Goal: Task Accomplishment & Management: Manage account settings

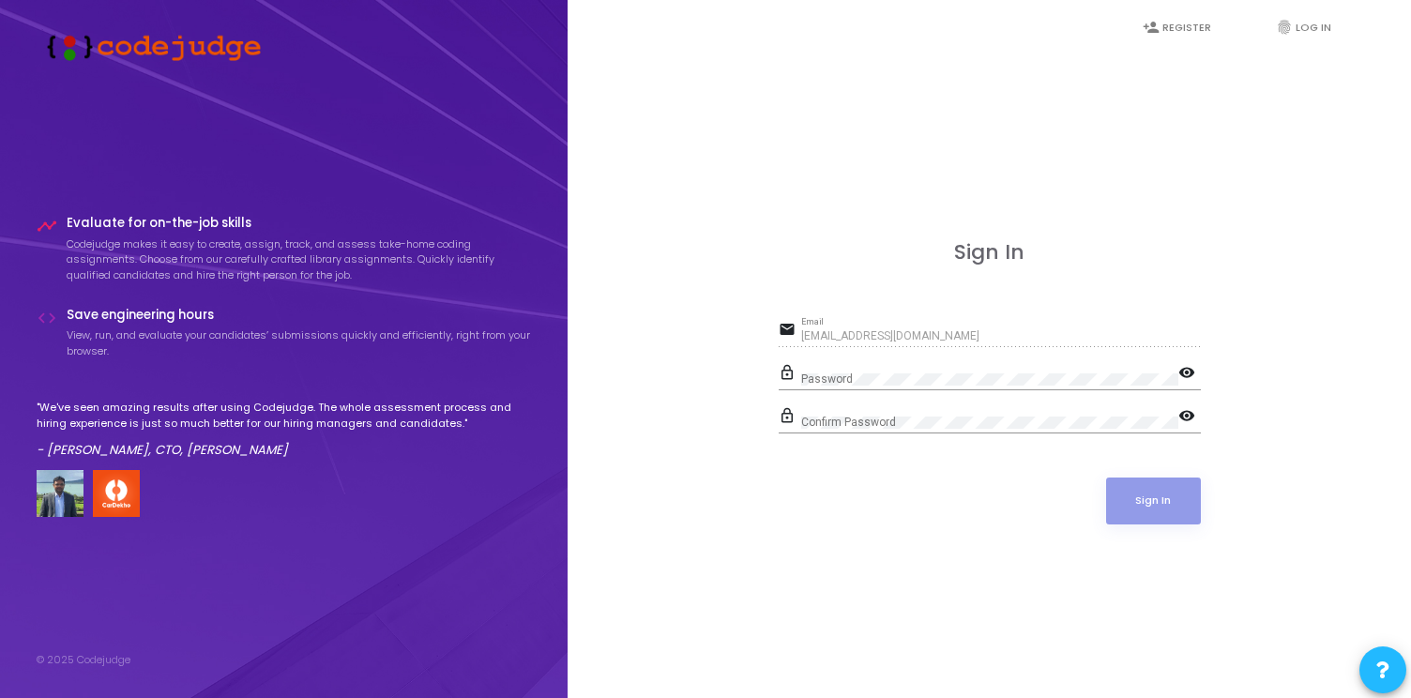
click at [1178, 377] on mat-icon "visibility" at bounding box center [1189, 374] width 23 height 23
click at [1033, 369] on div "Password" at bounding box center [989, 375] width 377 height 29
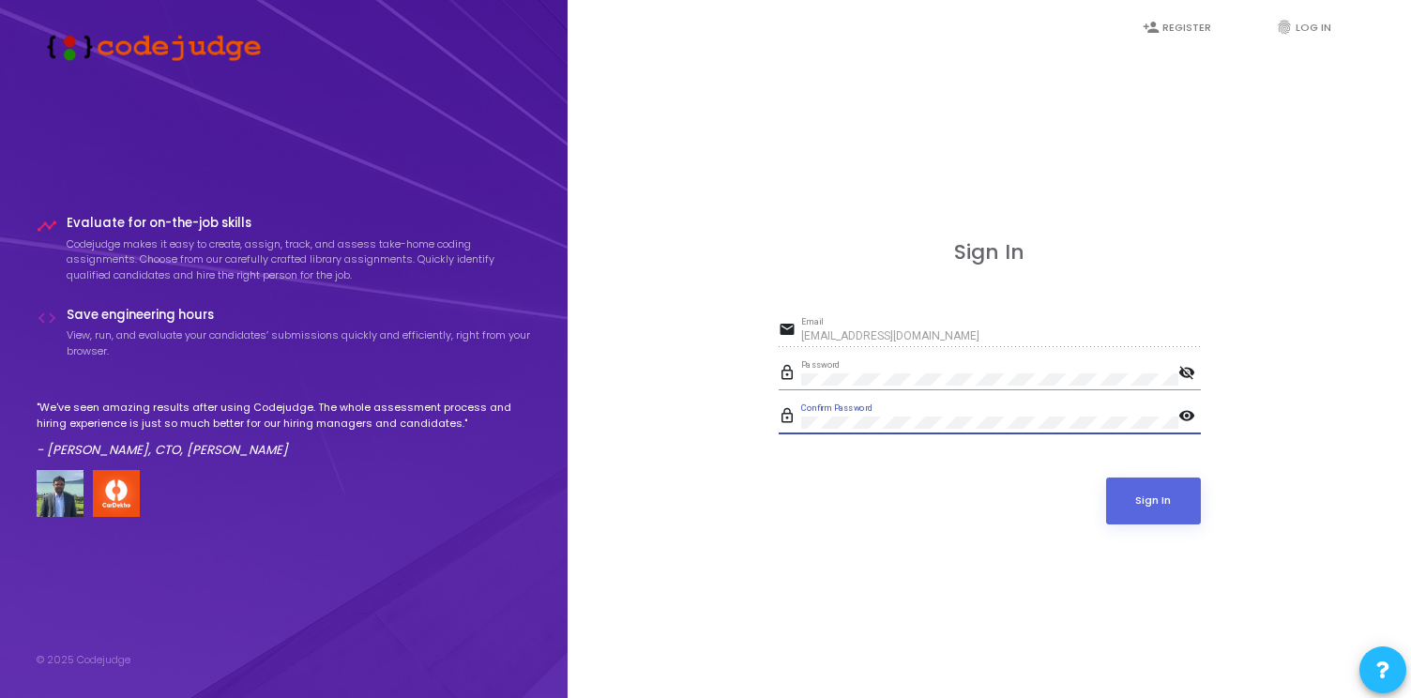
click at [1064, 613] on div "Sign In email [EMAIL_ADDRESS][DOMAIN_NAME] Email lock_outline Password visibili…" at bounding box center [989, 403] width 802 height 698
click at [1141, 497] on button "Sign In" at bounding box center [1153, 501] width 95 height 47
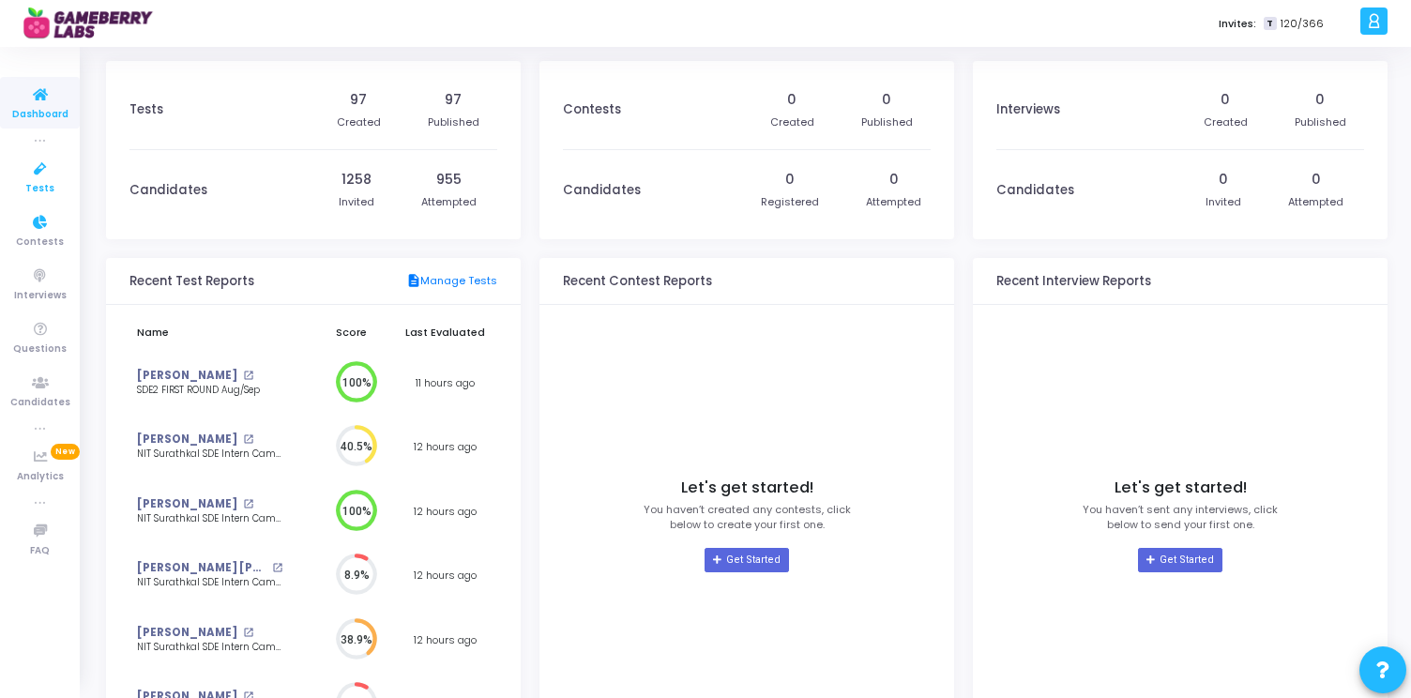
click at [54, 173] on icon at bounding box center [40, 169] width 39 height 23
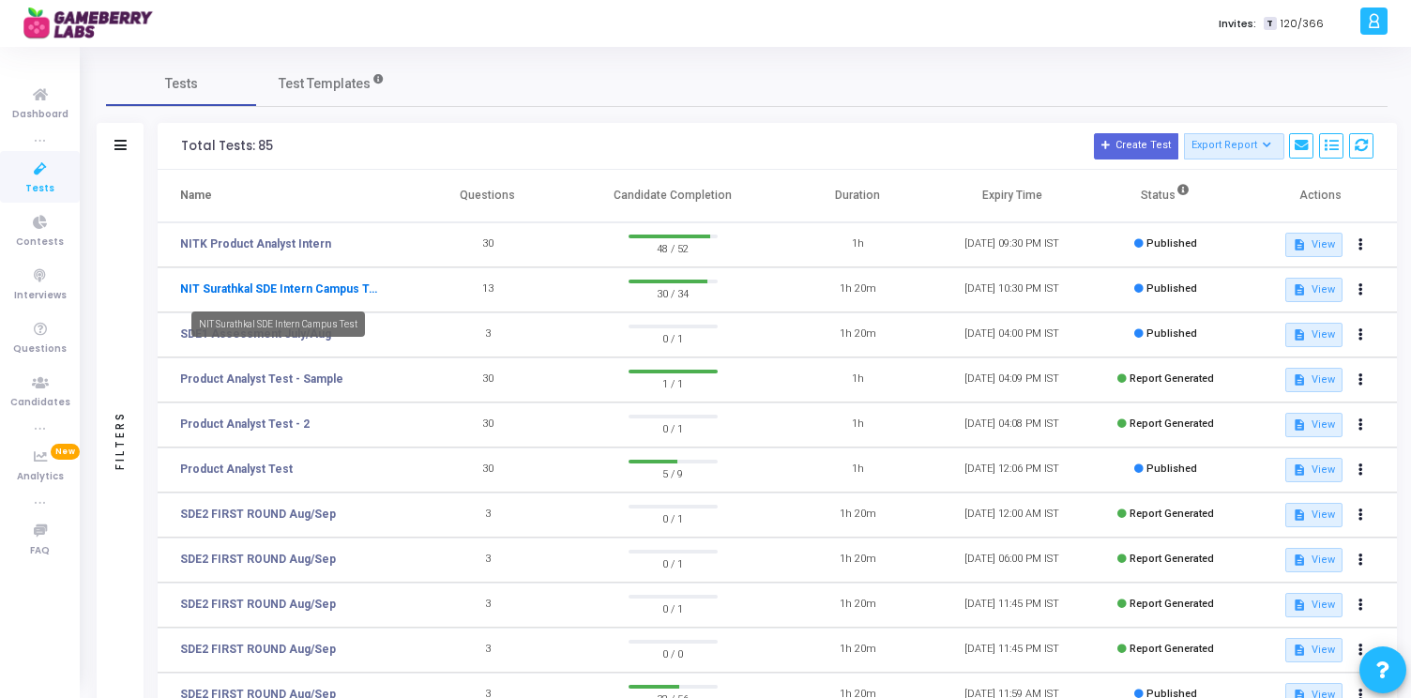
click at [316, 287] on link "NIT Surathkal SDE Intern Campus Test" at bounding box center [281, 289] width 202 height 17
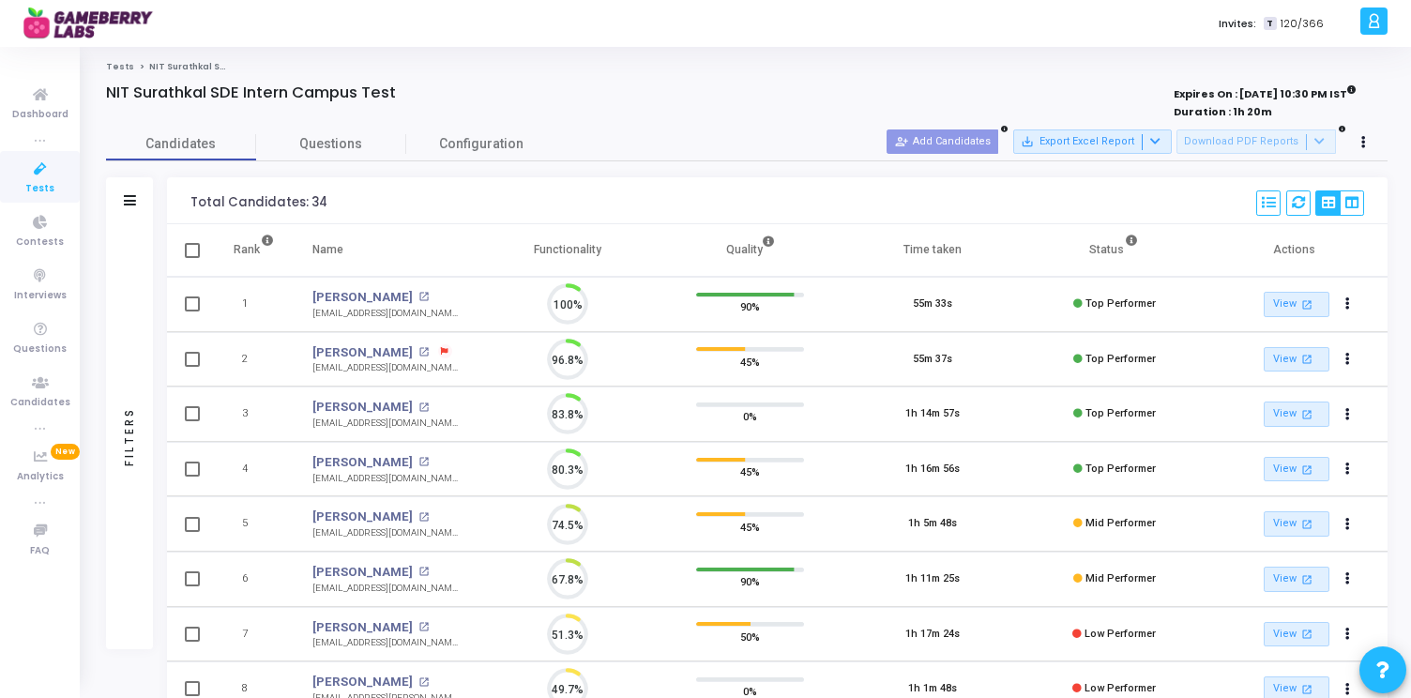
scroll to position [39, 48]
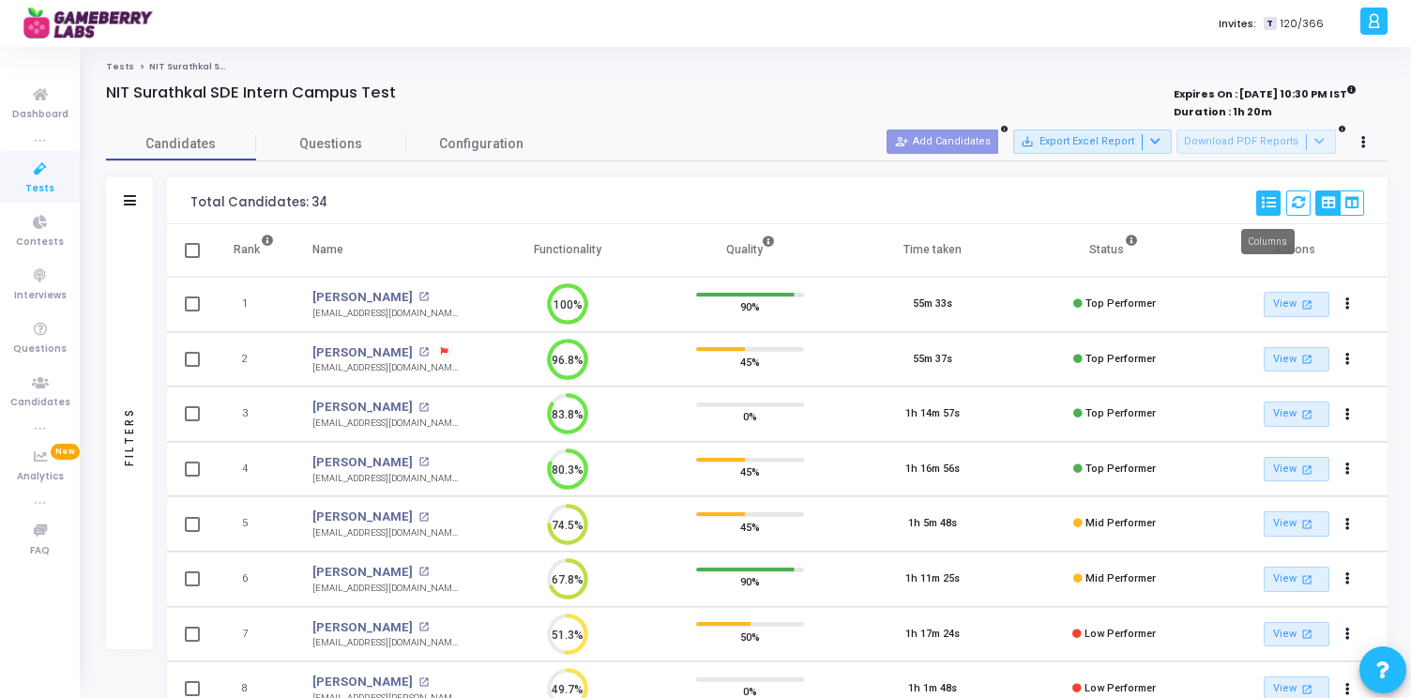
click at [1262, 206] on icon at bounding box center [1268, 202] width 13 height 13
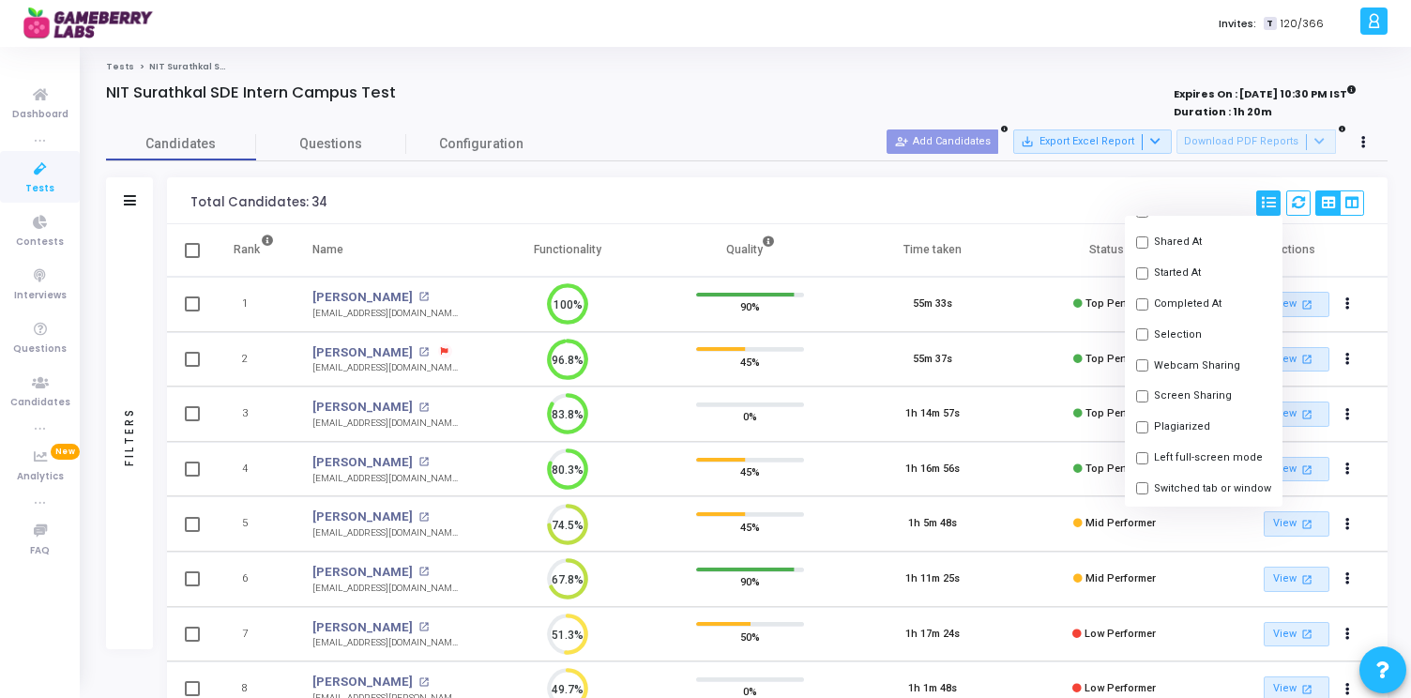
click at [1142, 331] on input "checkbox" at bounding box center [1142, 334] width 12 height 12
checkbox input "true"
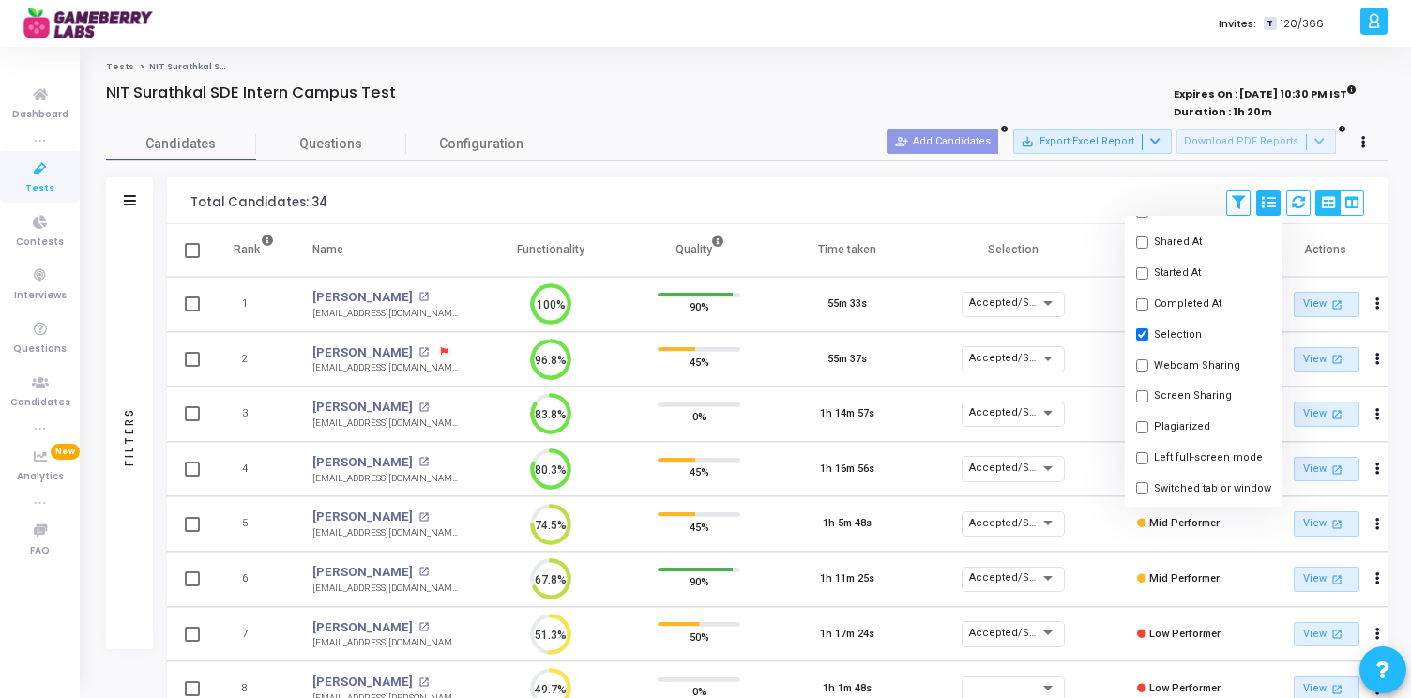
click at [831, 206] on div "Total Candidates: 34 Save View Delete View Select S No Name Questions Functiona…" at bounding box center [777, 200] width 1221 height 47
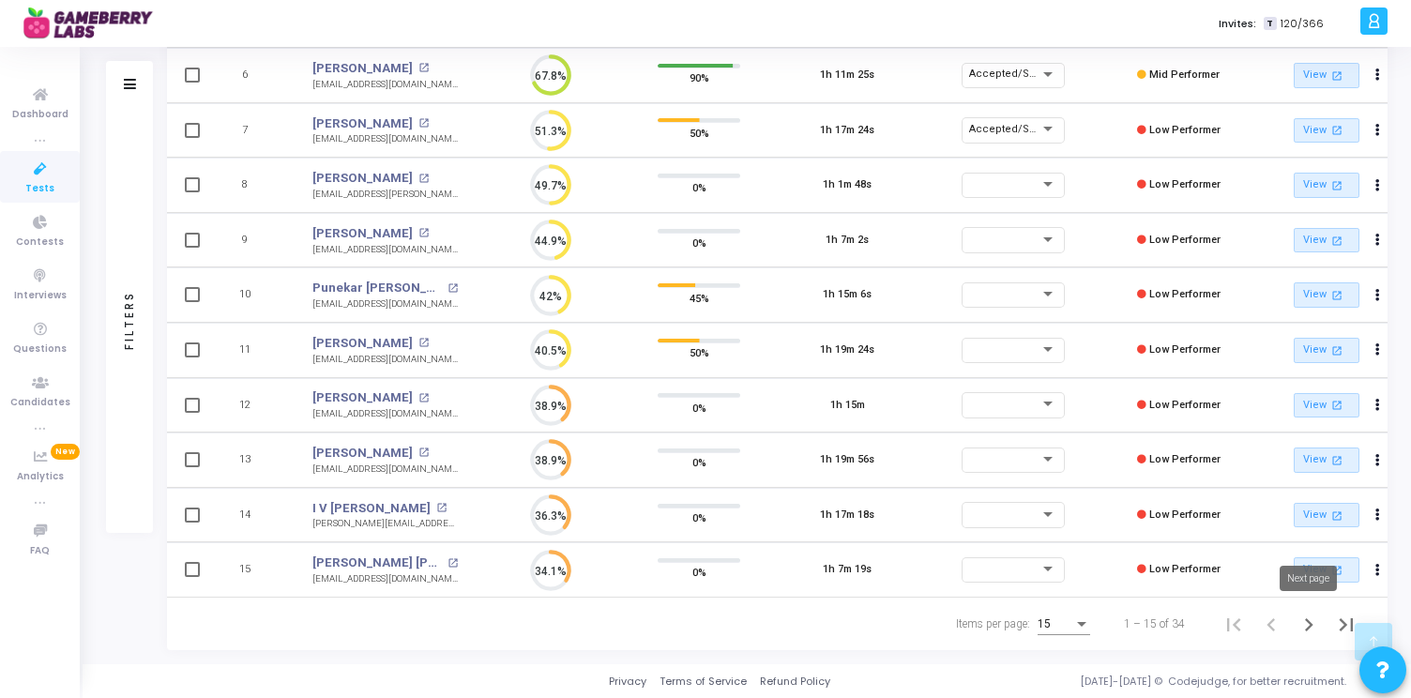
click at [1312, 627] on icon "Next page" at bounding box center [1309, 625] width 26 height 26
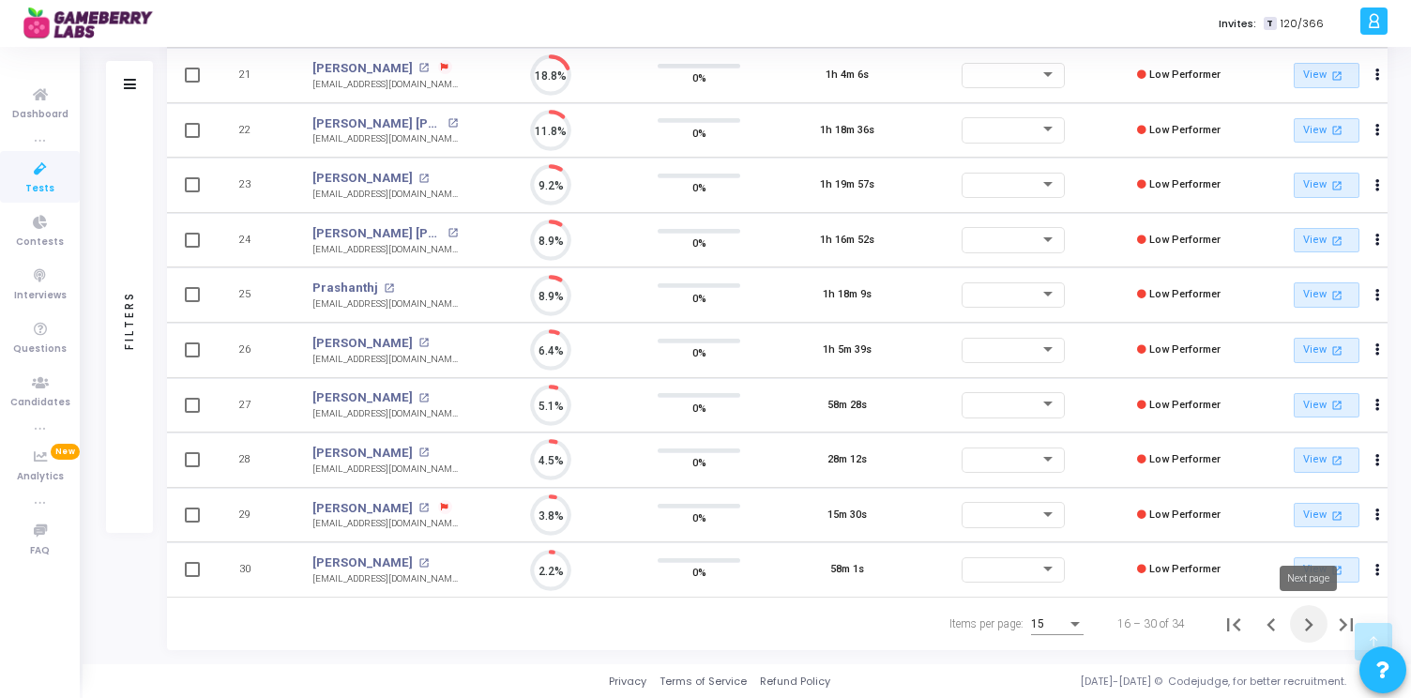
click at [1311, 622] on icon "Next page" at bounding box center [1309, 624] width 8 height 13
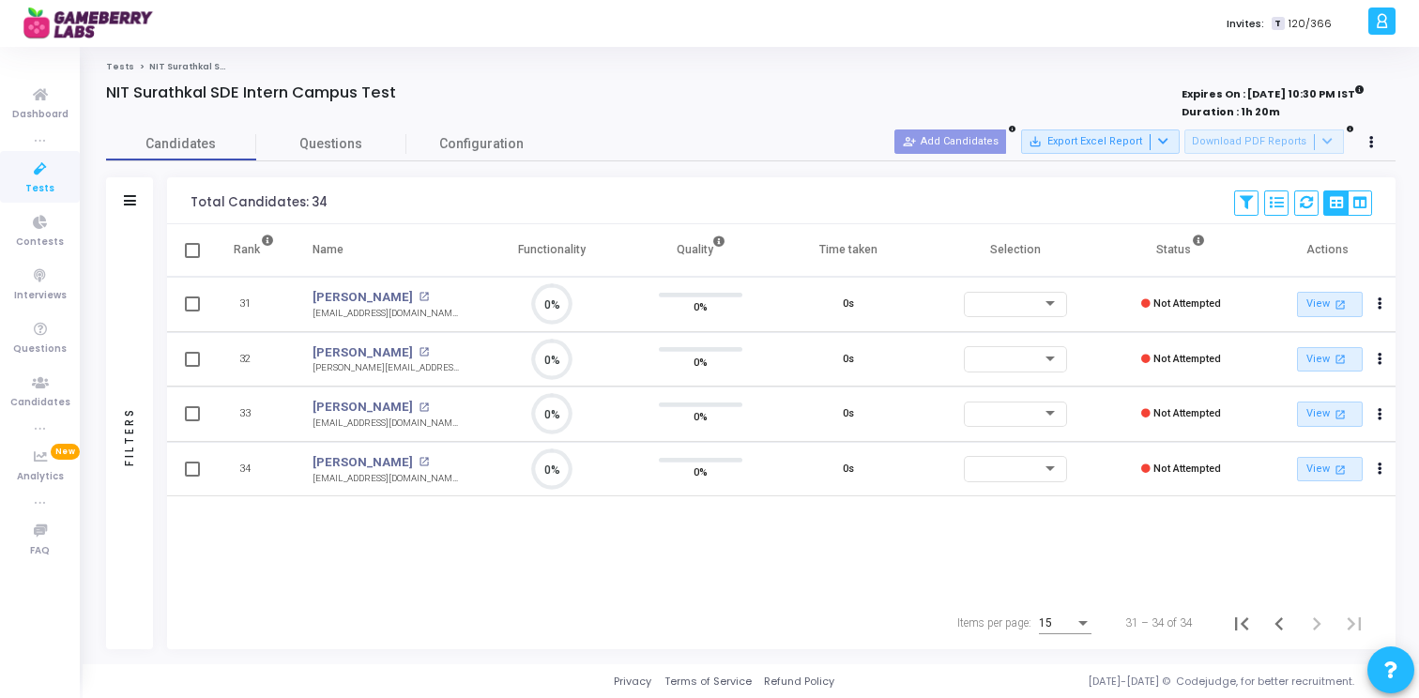
click at [1291, 638] on div "31 – 34 of 34" at bounding box center [1237, 623] width 270 height 38
click at [1291, 636] on div "31 – 34 of 34" at bounding box center [1237, 623] width 270 height 38
click at [1278, 626] on icon "Previous page" at bounding box center [1278, 623] width 8 height 13
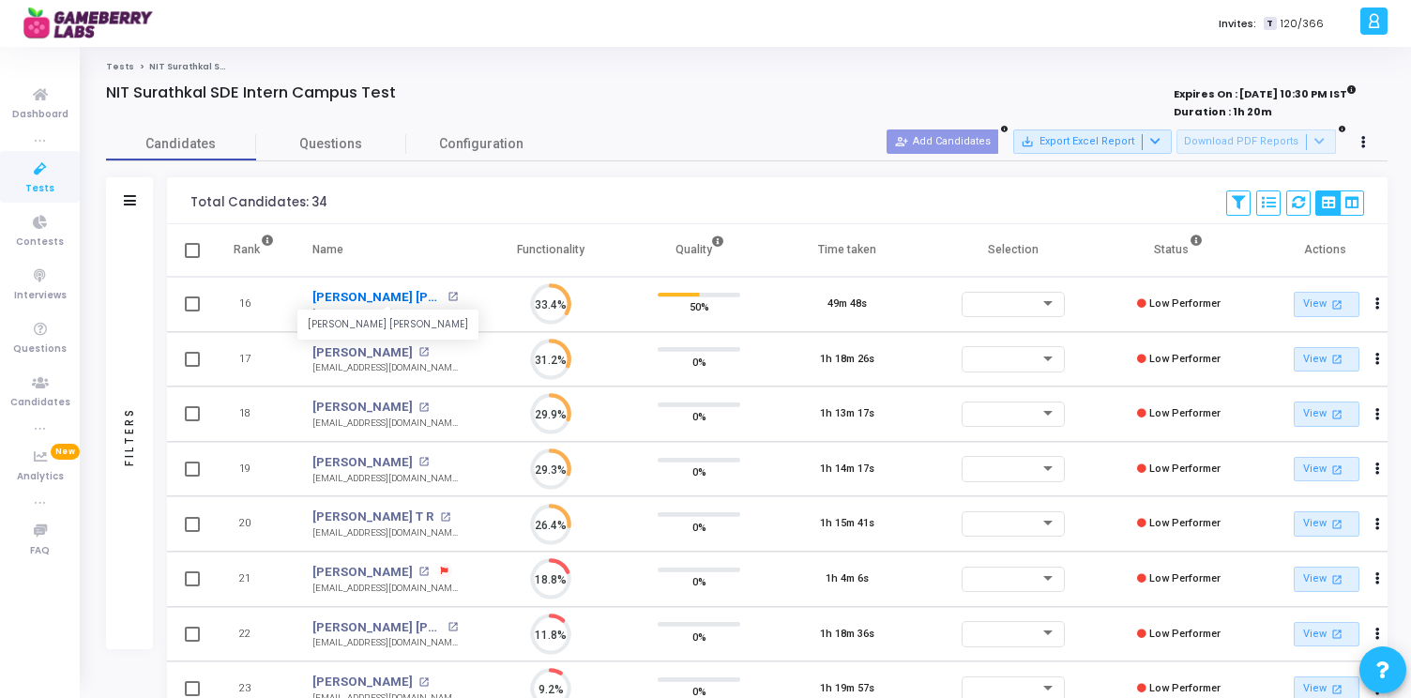
click at [379, 293] on link "[PERSON_NAME] [PERSON_NAME]" at bounding box center [377, 297] width 130 height 19
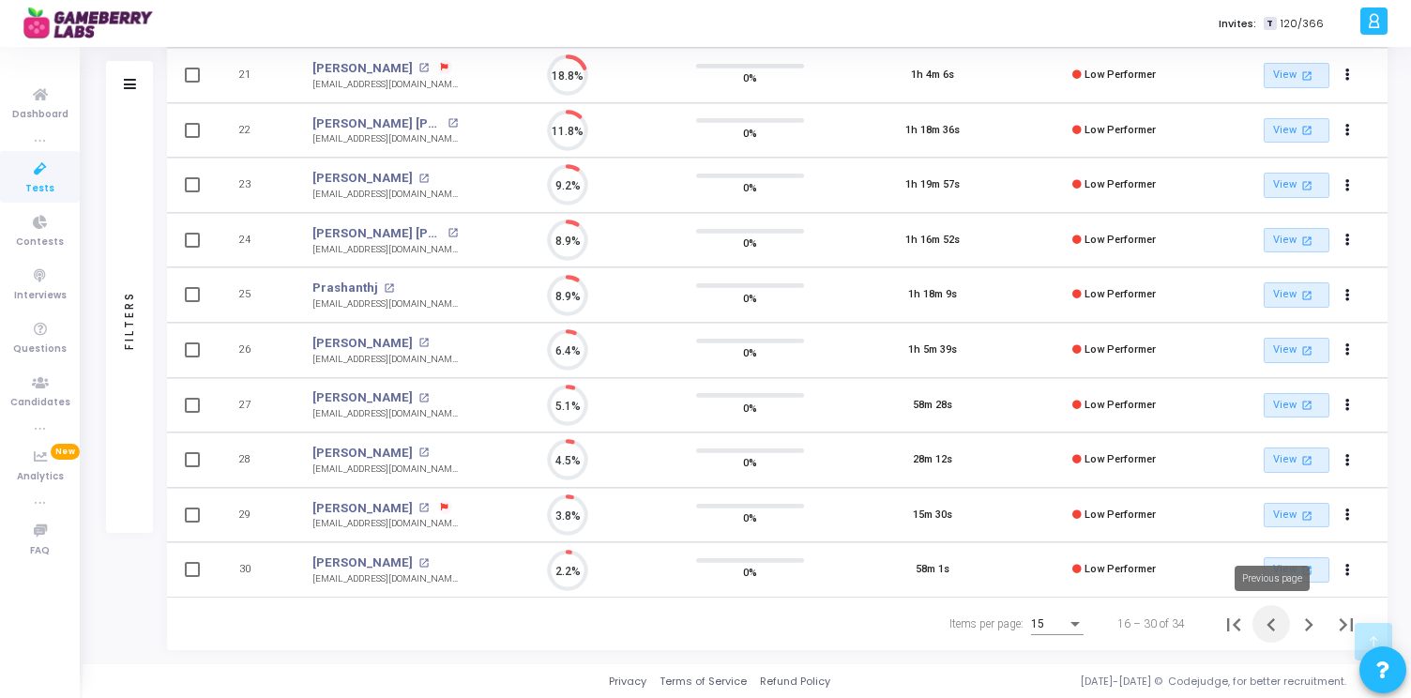
click at [1271, 624] on icon "Previous page" at bounding box center [1271, 625] width 26 height 26
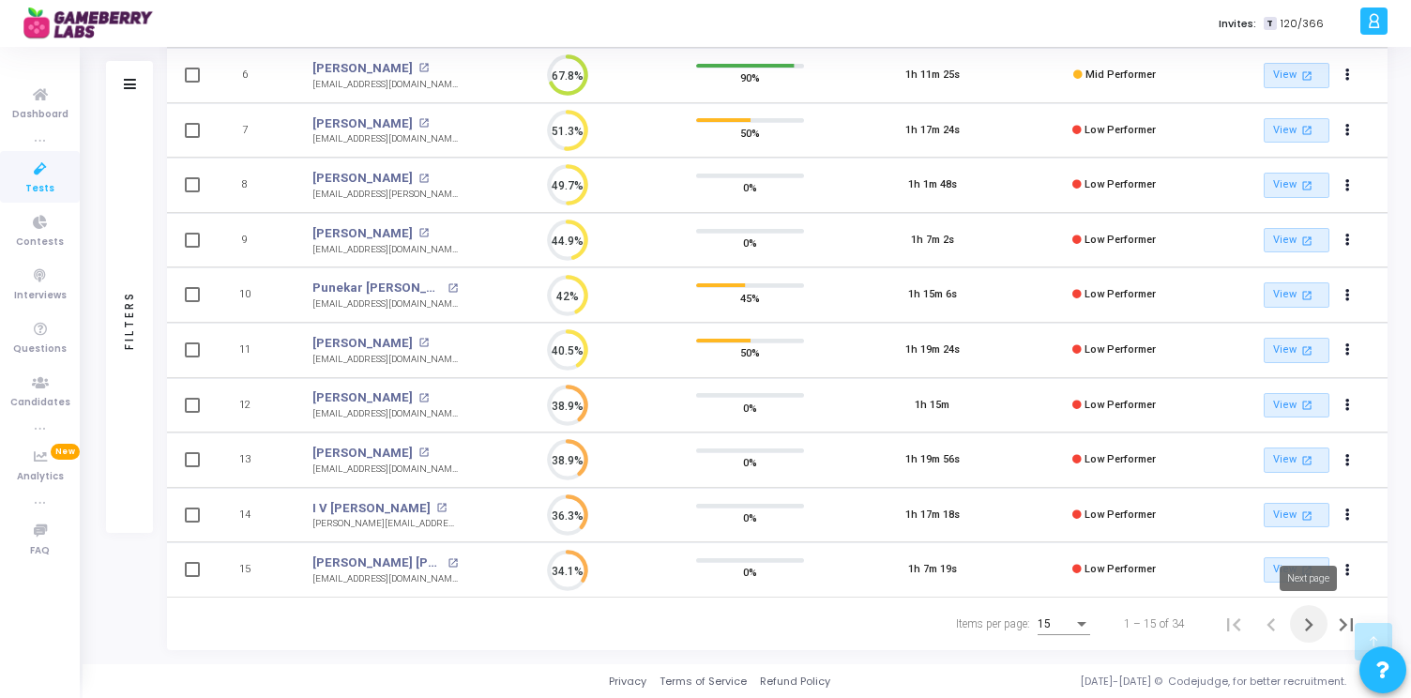
click at [1301, 629] on icon "Next page" at bounding box center [1309, 625] width 26 height 26
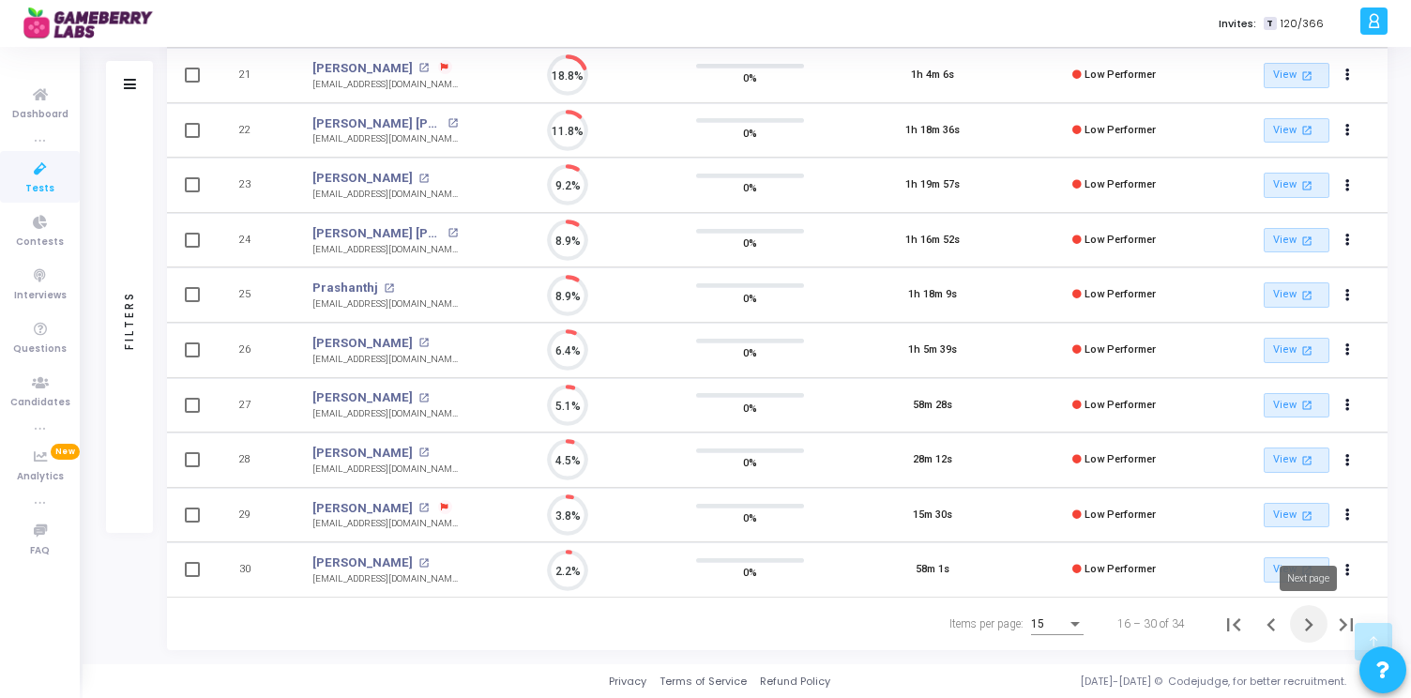
click at [1305, 628] on icon "Next page" at bounding box center [1309, 625] width 26 height 26
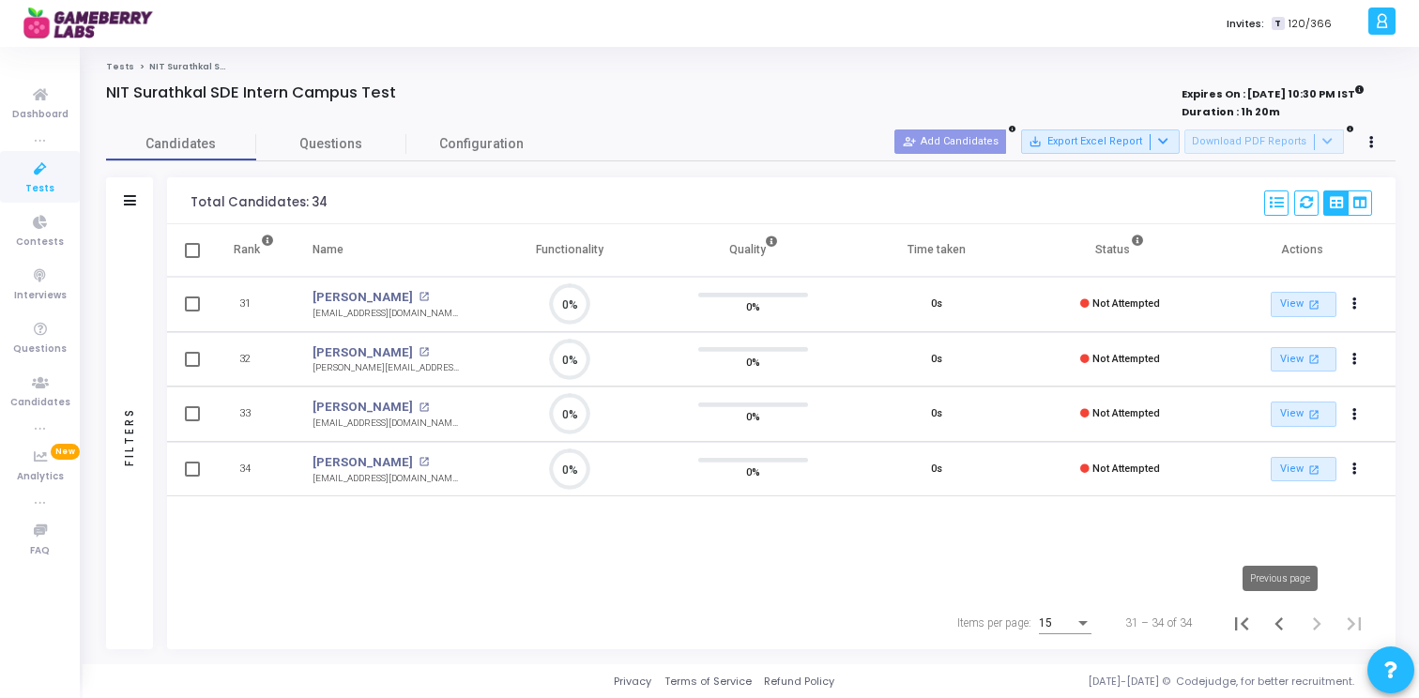
click at [1278, 624] on icon "Previous page" at bounding box center [1278, 623] width 8 height 13
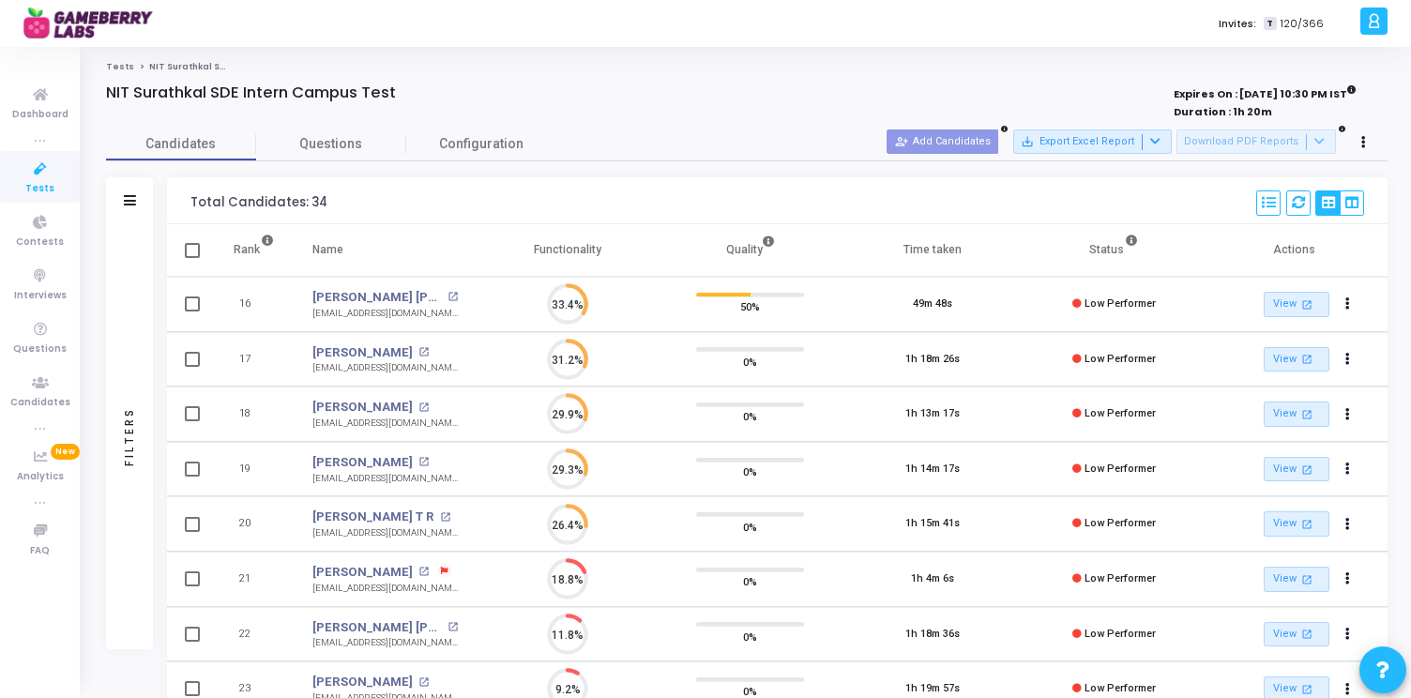
click at [751, 186] on div "Total Candidates: 34 Select S No Name Questions Functionality Quality Time Take…" at bounding box center [777, 200] width 1221 height 47
click at [787, 180] on div "Total Candidates: 34 Select S No Name Questions Functionality Quality Time Take…" at bounding box center [777, 200] width 1221 height 47
click at [751, 205] on div "Total Candidates: 34 Select S No Name Questions Functionality Quality Time Take…" at bounding box center [777, 200] width 1221 height 47
click at [745, 207] on div "Total Candidates: 34 Select S No Name Questions Functionality Quality Time Take…" at bounding box center [777, 200] width 1221 height 47
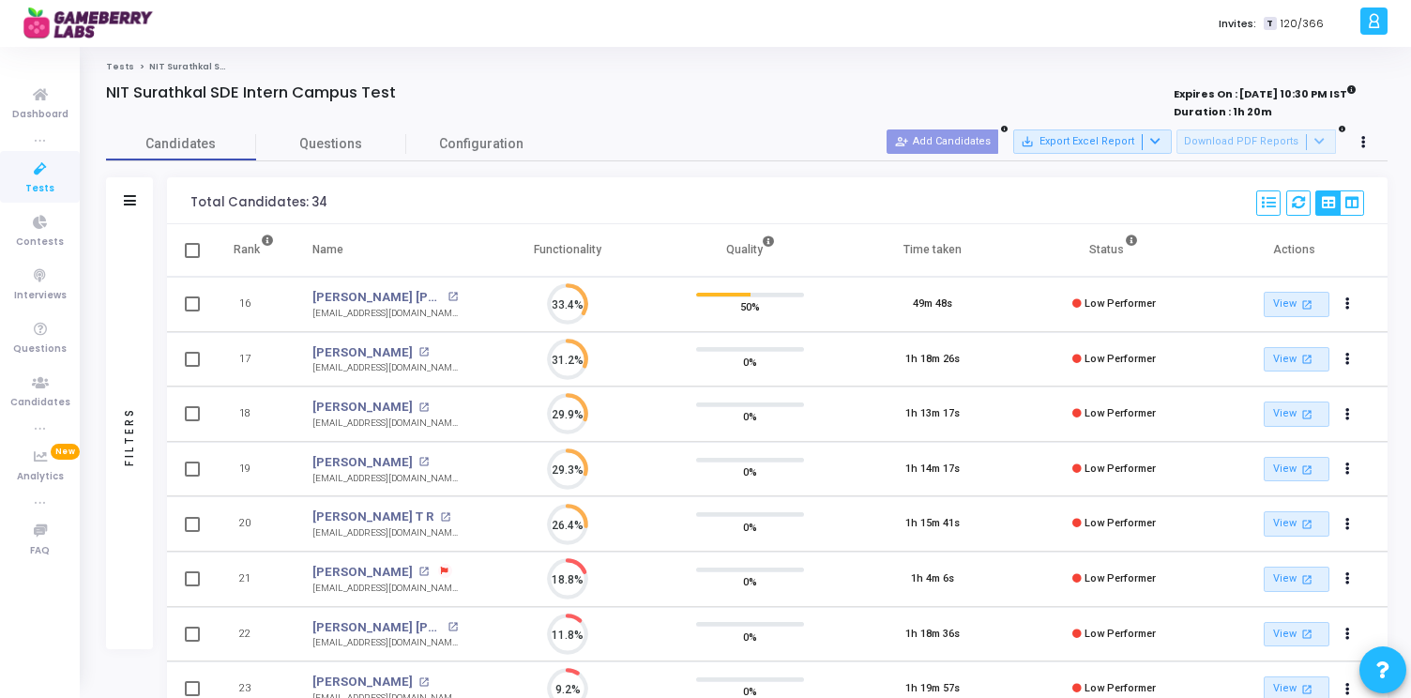
click at [798, 77] on div "Tests NIT Surathkal SDE Intern Campus Test NIT Surathkal SDE Intern Campus Test…" at bounding box center [747, 607] width 1282 height 1093
